Goal: Check status: Check status

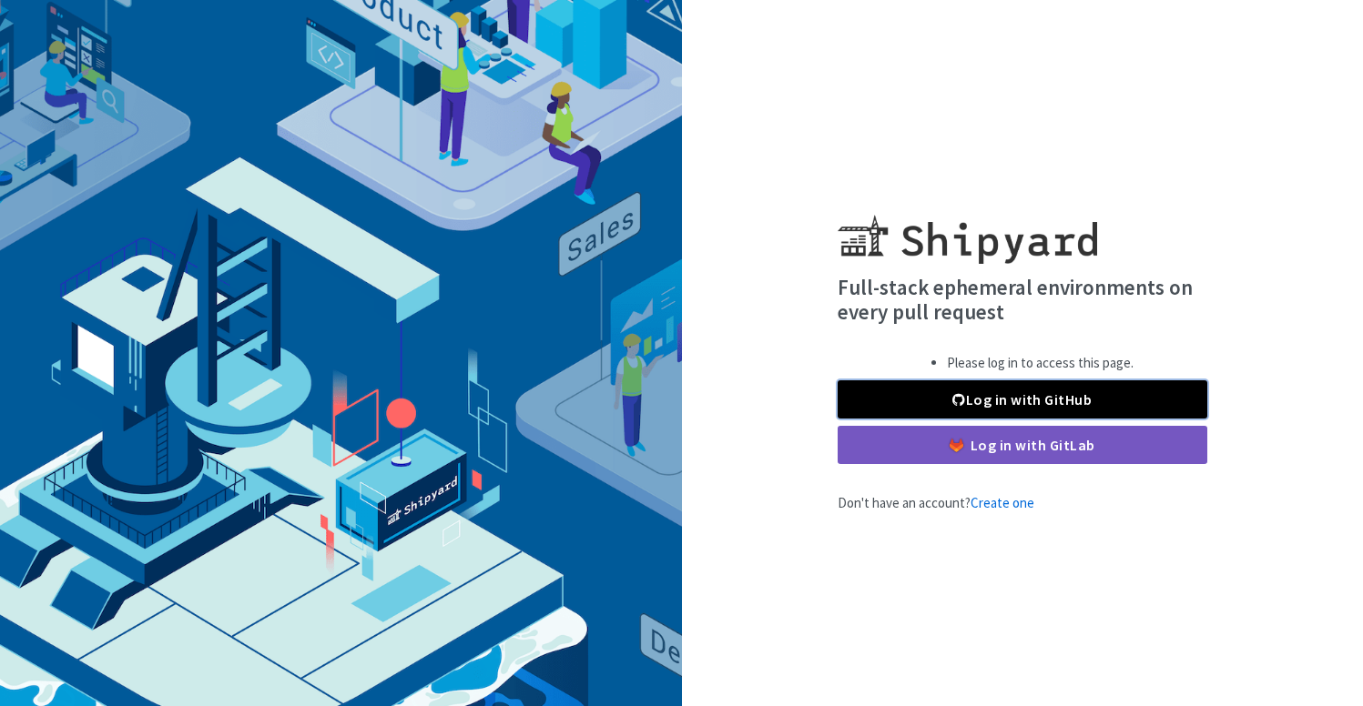
click at [937, 396] on link "Log in with GitHub" at bounding box center [1022, 399] width 370 height 38
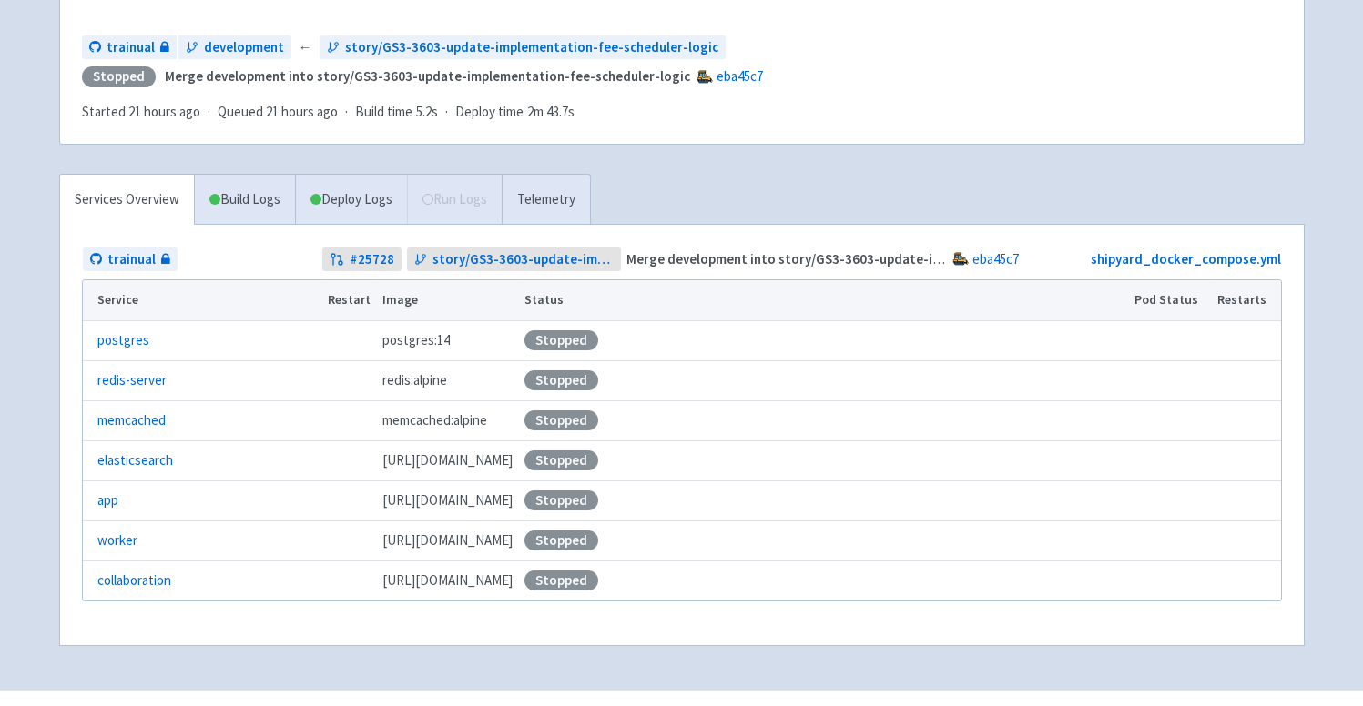
scroll to position [212, 0]
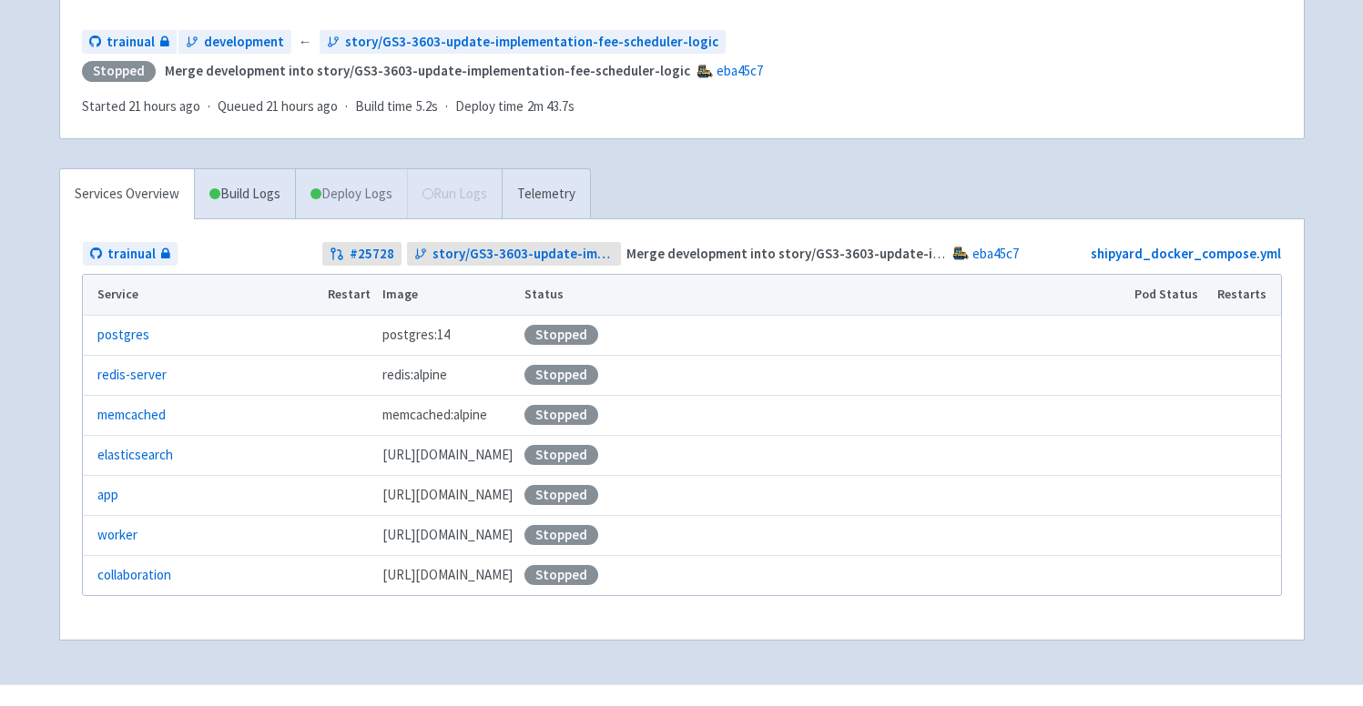
click at [356, 170] on link "Deploy Logs" at bounding box center [351, 194] width 112 height 50
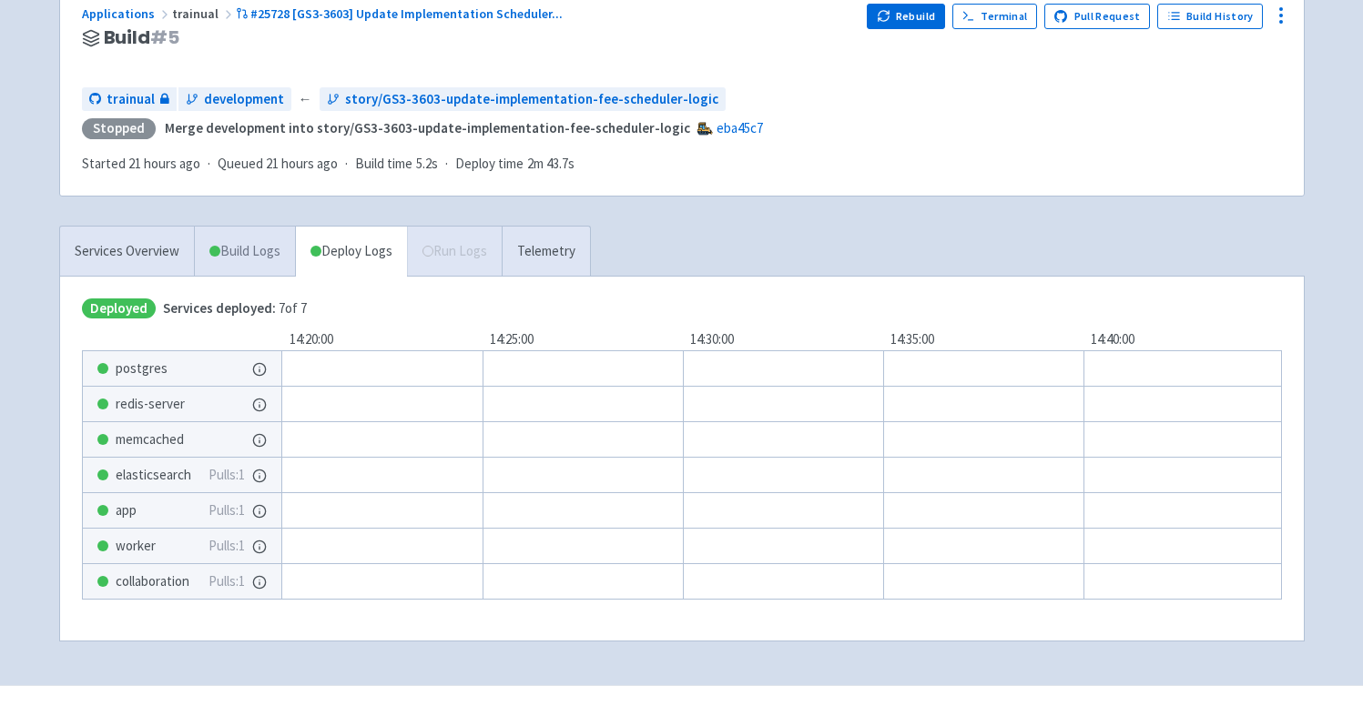
click at [228, 227] on link "Build Logs" at bounding box center [245, 252] width 100 height 50
